Goal: Information Seeking & Learning: Learn about a topic

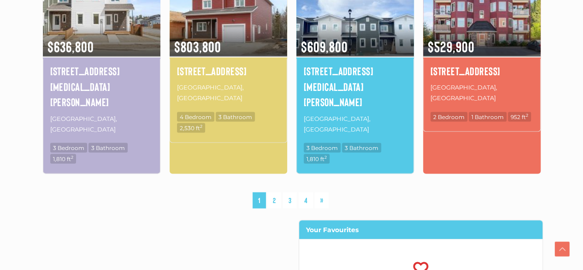
scroll to position [763, 0]
click at [273, 192] on link "2" at bounding box center [274, 200] width 14 height 16
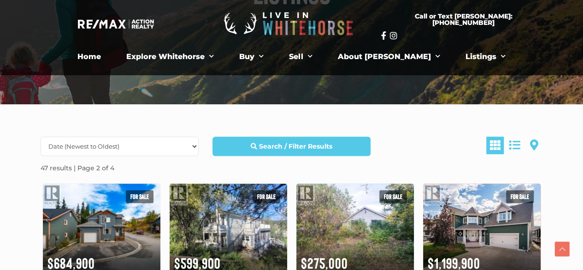
scroll to position [149, 0]
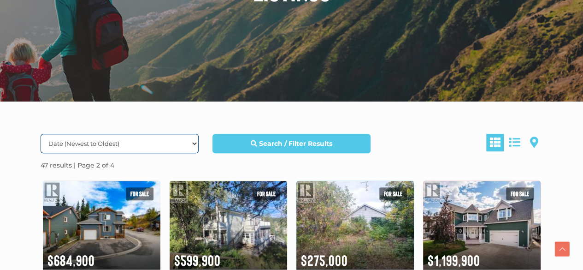
click at [169, 141] on select "Date (Newest to Oldest) Date (Oldest to Newest) Price (Highest to Lowest) Price…" at bounding box center [120, 143] width 158 height 19
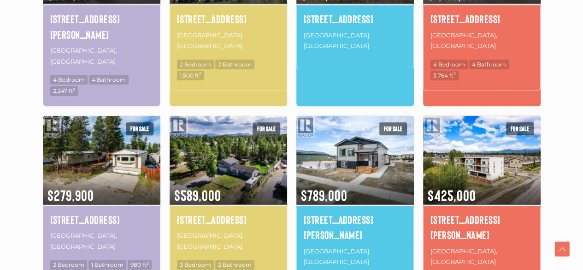
scroll to position [416, 0]
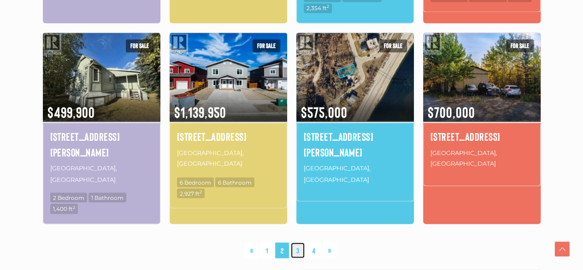
click at [292, 242] on link "3" at bounding box center [298, 250] width 14 height 16
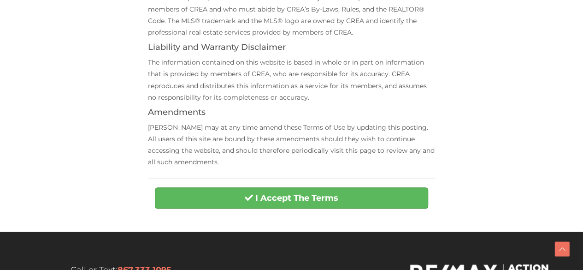
scroll to position [360, 0]
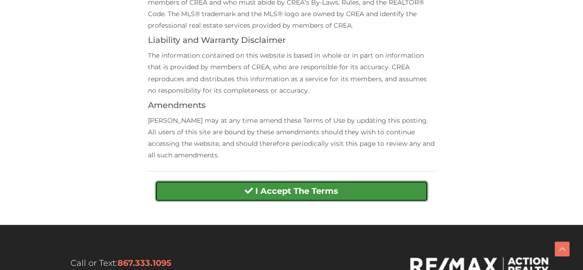
click at [308, 183] on button "I Accept The Terms" at bounding box center [291, 190] width 273 height 21
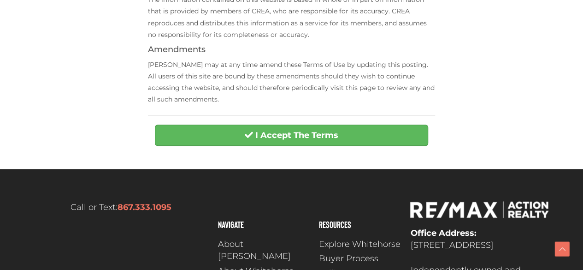
scroll to position [417, 0]
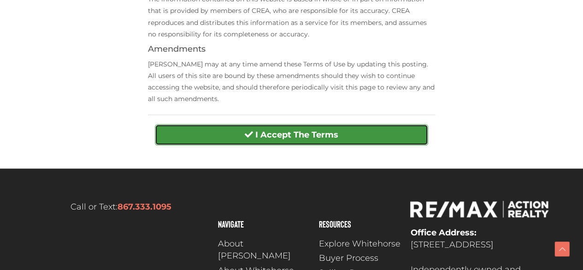
click at [283, 130] on strong "I Accept The Terms" at bounding box center [296, 135] width 83 height 10
click at [273, 131] on strong "I Accept The Terms" at bounding box center [296, 135] width 83 height 10
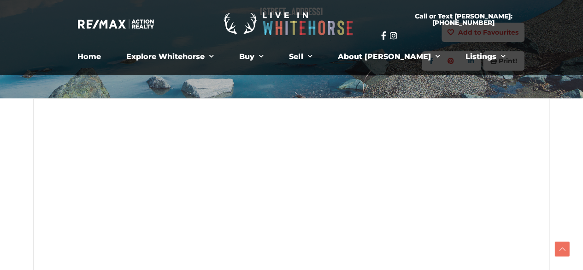
scroll to position [166, 0]
